Goal: Use online tool/utility

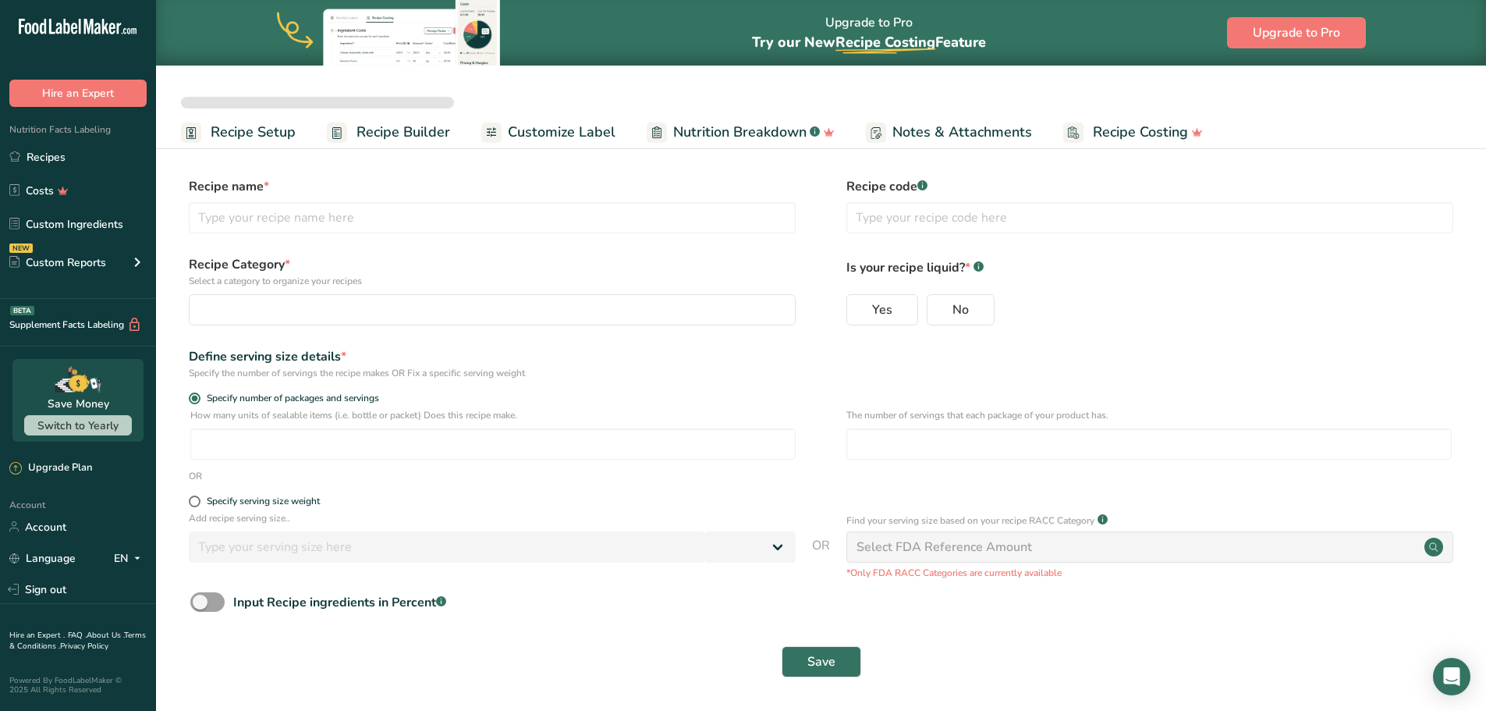
select select
type input "Scamp Tropical Punch"
radio input "true"
radio input "false"
radio input "true"
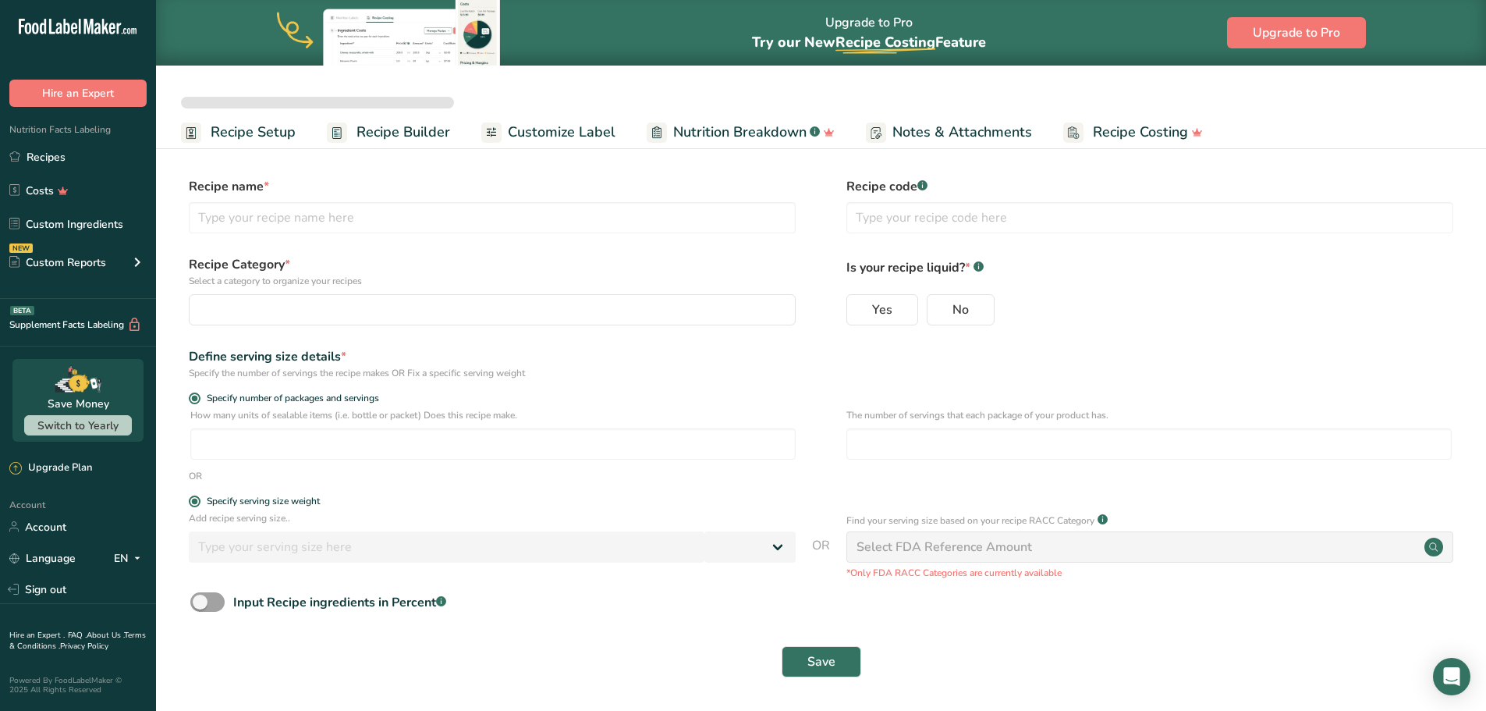
type input "12"
select select "18"
click at [392, 136] on span "Recipe Builder" at bounding box center [403, 132] width 94 height 21
select select "22"
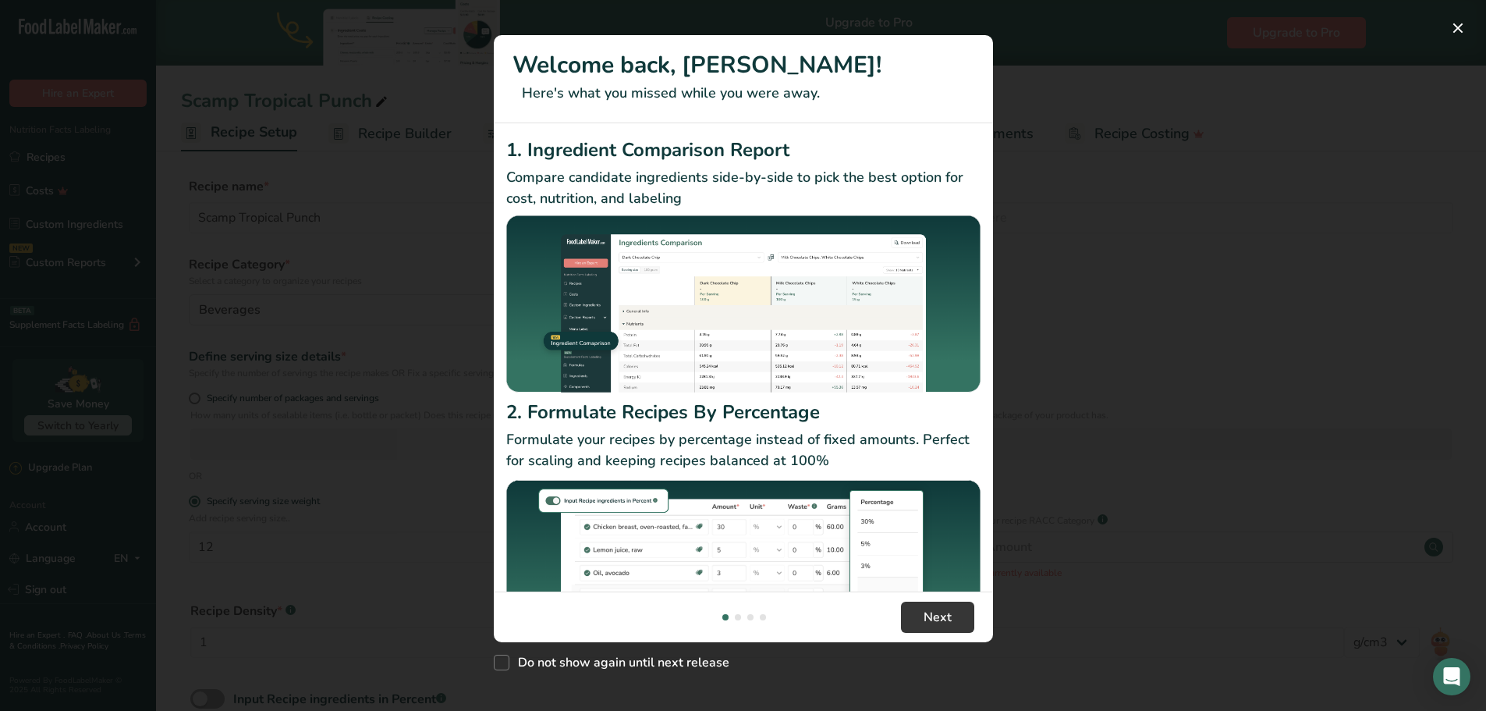
drag, startPoint x: 949, startPoint y: 524, endPoint x: 944, endPoint y: 516, distance: 9.8
click at [948, 523] on img "New Features" at bounding box center [743, 571] width 474 height 188
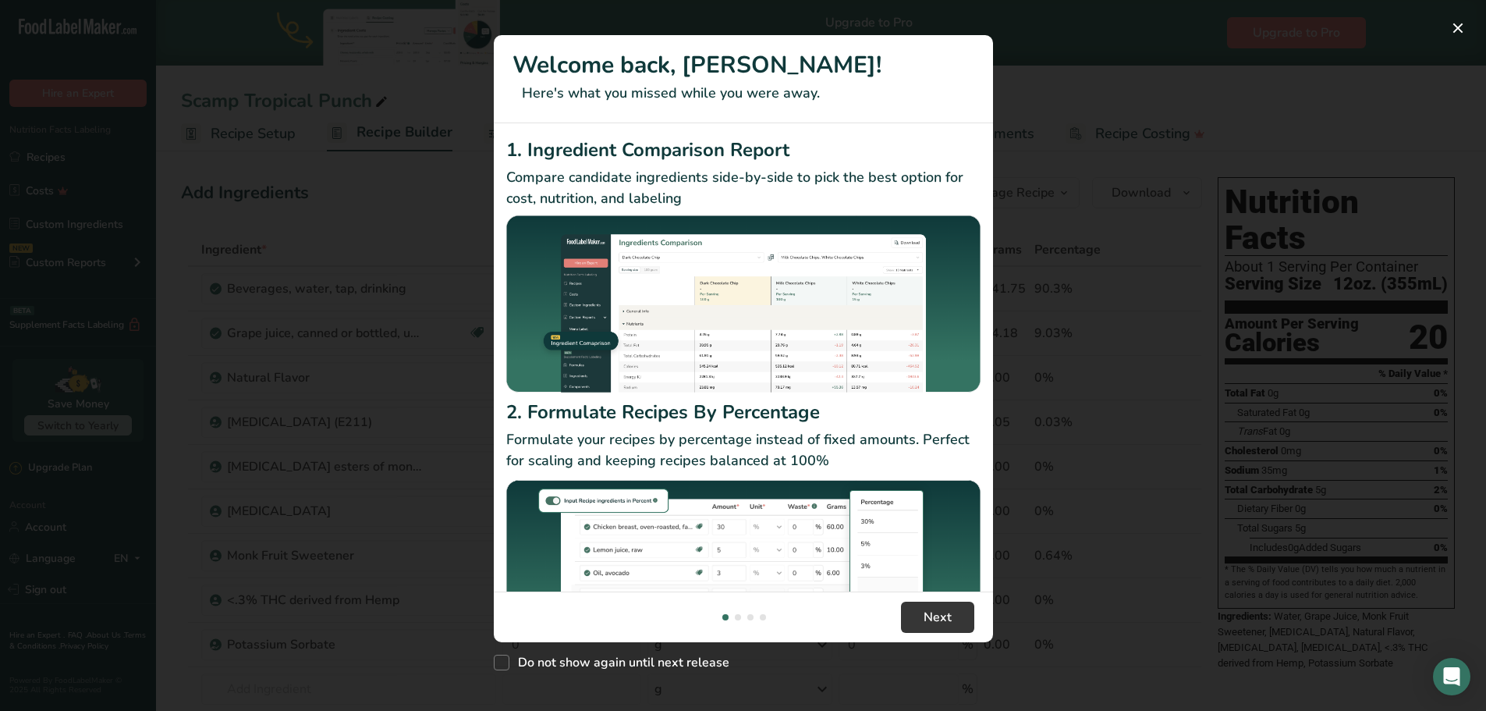
click at [1206, 157] on div "New Features" at bounding box center [743, 355] width 1486 height 711
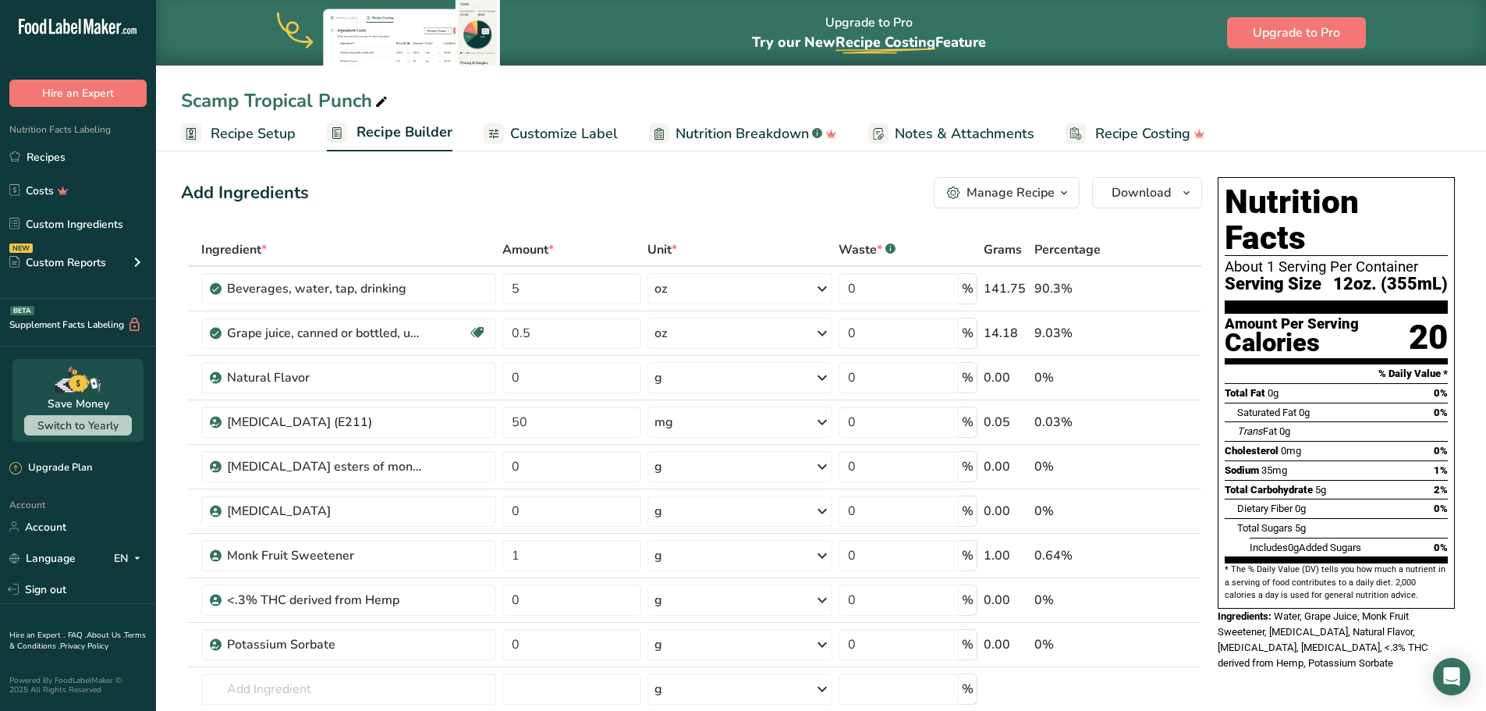
click at [1460, 23] on div "New Features" at bounding box center [743, 355] width 1486 height 711
click at [1454, 35] on div "Upgrade to Pro Try our New Recipe Costing .a-29{fill:none;stroke-linecap:round;…" at bounding box center [821, 33] width 1330 height 66
click at [1455, 21] on div "Upgrade to Pro Try our New Recipe Costing .a-29{fill:none;stroke-linecap:round;…" at bounding box center [821, 33] width 1330 height 66
click at [243, 140] on span "Recipe Setup" at bounding box center [253, 133] width 85 height 21
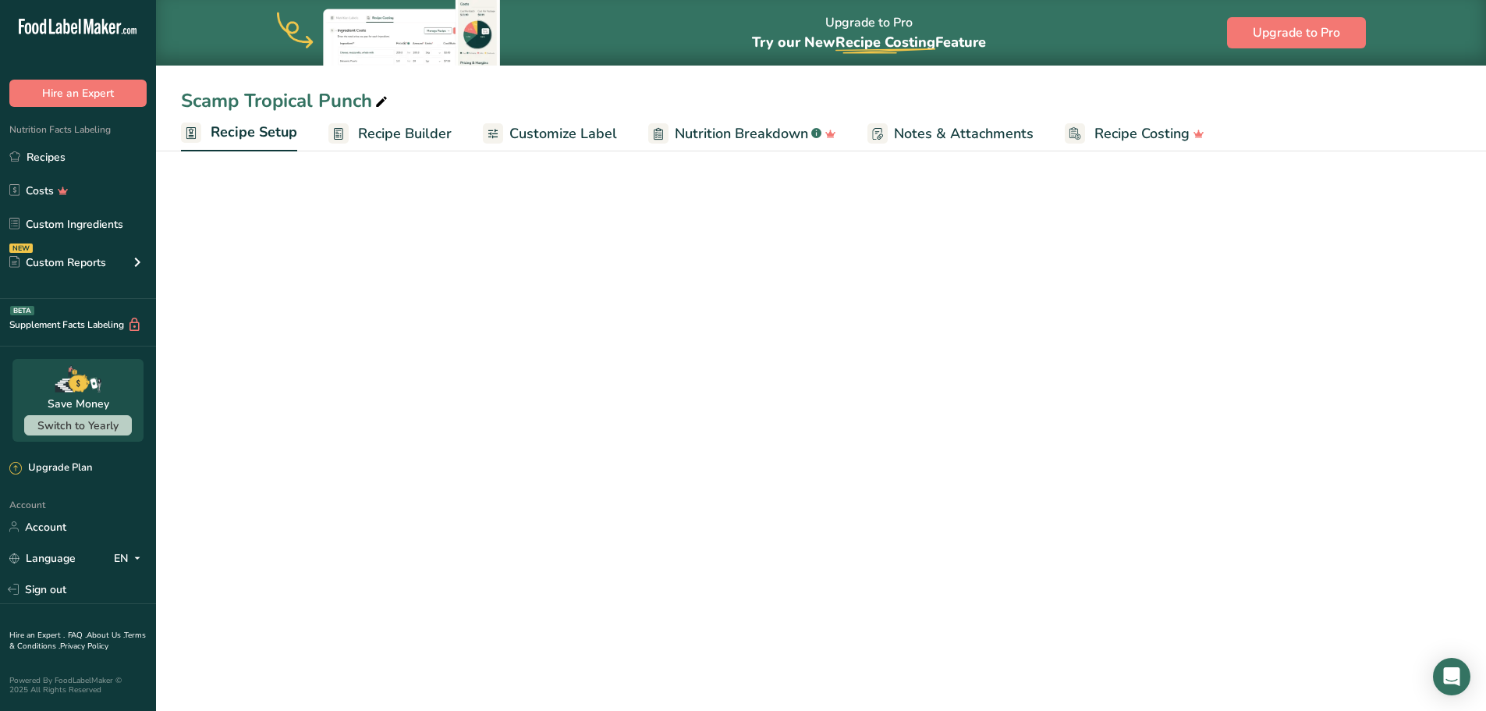
select select "18"
select select "22"
